Goal: Find specific page/section: Find specific page/section

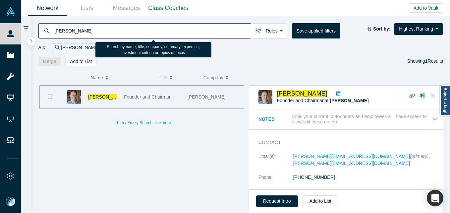
click at [110, 27] on input "[PERSON_NAME]" at bounding box center [152, 31] width 197 height 16
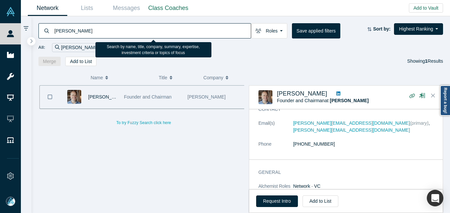
type input "[PERSON_NAME]"
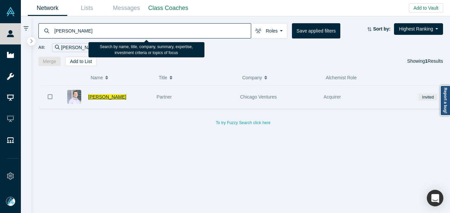
click at [105, 97] on span "[PERSON_NAME]" at bounding box center [107, 96] width 38 height 5
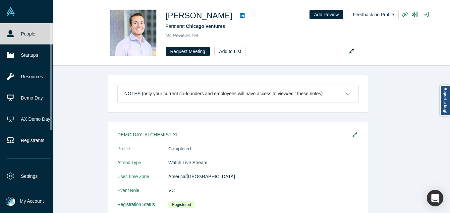
click at [11, 199] on img at bounding box center [10, 201] width 9 height 9
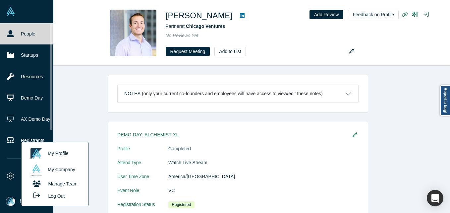
drag, startPoint x: 48, startPoint y: 194, endPoint x: 83, endPoint y: 165, distance: 45.9
click at [48, 194] on button "Log Out" at bounding box center [47, 196] width 40 height 12
